Goal: Task Accomplishment & Management: Manage account settings

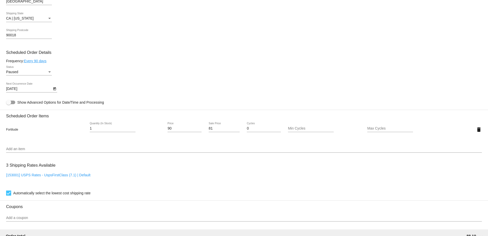
scroll to position [207, 0]
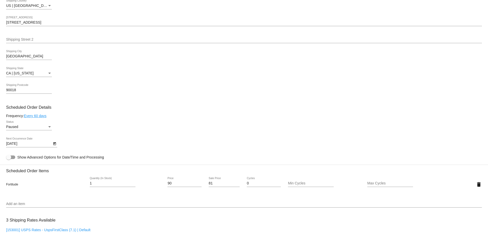
scroll to position [155, 0]
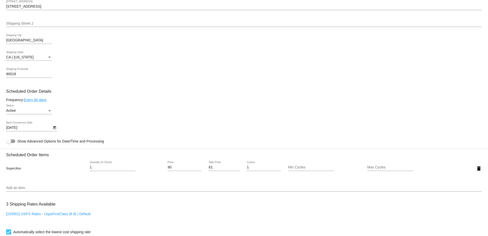
scroll to position [207, 0]
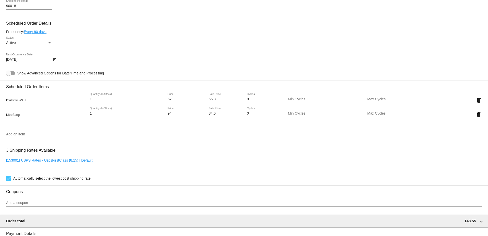
scroll to position [233, 0]
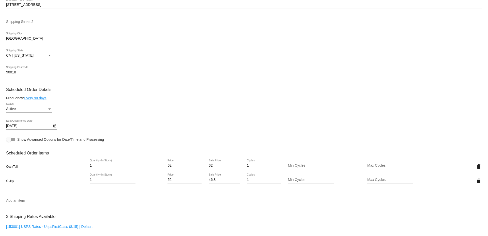
scroll to position [233, 0]
